Goal: Find contact information: Find contact information

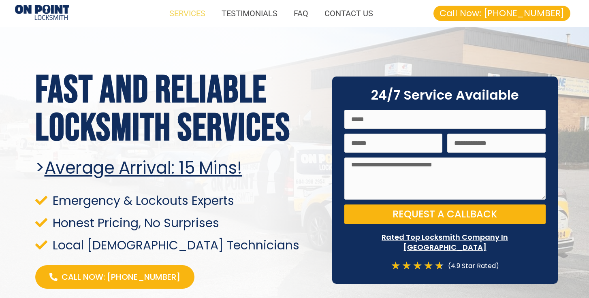
click at [171, 13] on link "SERVICES" at bounding box center [187, 13] width 52 height 19
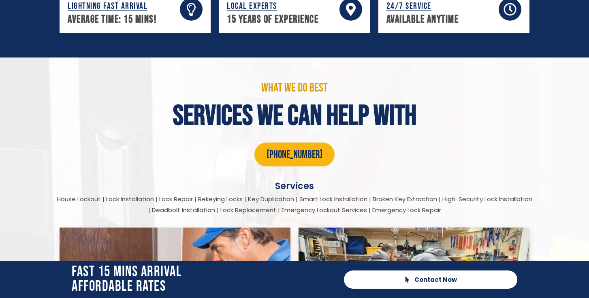
scroll to position [1023, 0]
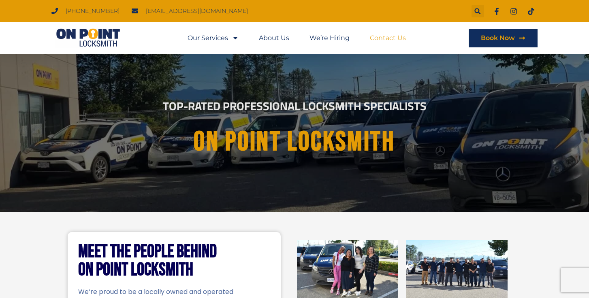
click at [390, 32] on link "Contact Us" at bounding box center [388, 38] width 36 height 19
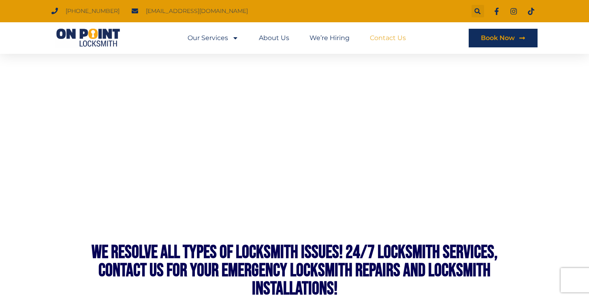
scroll to position [700, 0]
